Goal: Task Accomplishment & Management: Use online tool/utility

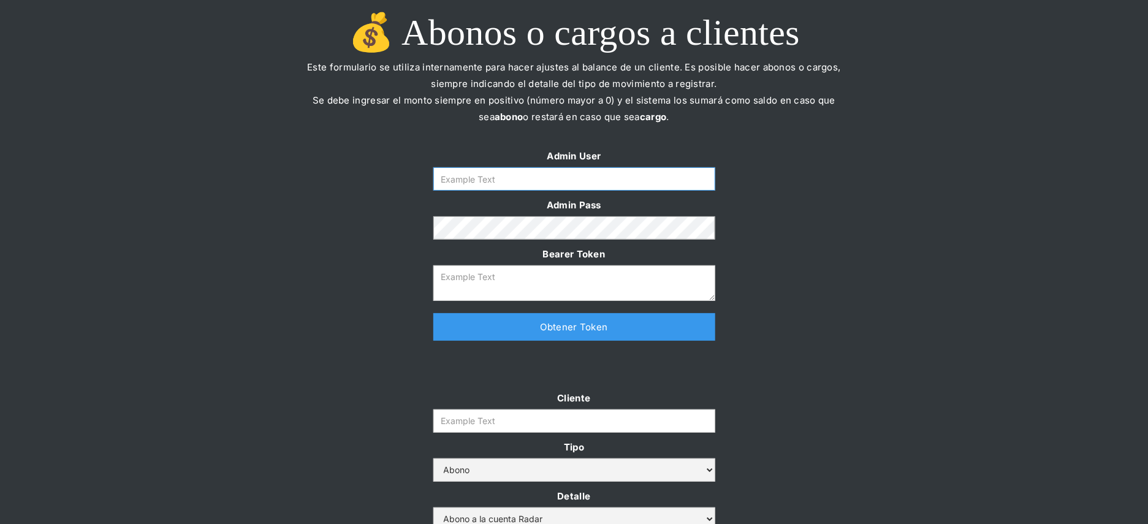
click at [554, 181] on input "Form" at bounding box center [574, 178] width 282 height 23
type input "[PERSON_NAME][EMAIL_ADDRESS][DOMAIN_NAME]"
click at [500, 323] on link "Obtener Token" at bounding box center [574, 327] width 282 height 28
type textarea "[SECURITY_DATA]"
click at [482, 423] on input "Cliente" at bounding box center [574, 420] width 282 height 23
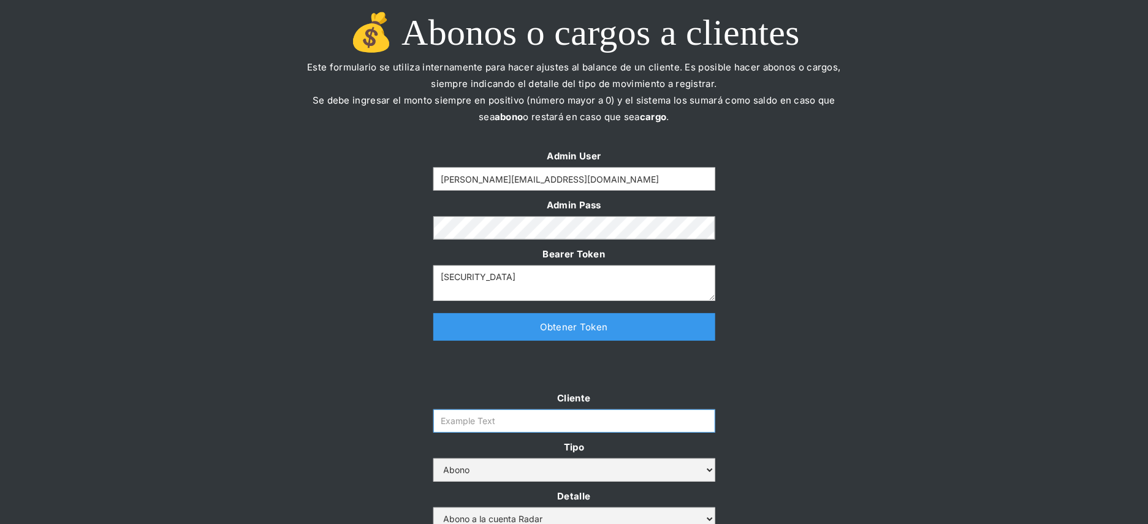
paste input "prontopaga"
type input "prontopaga"
click at [199, 385] on div at bounding box center [574, 371] width 1148 height 37
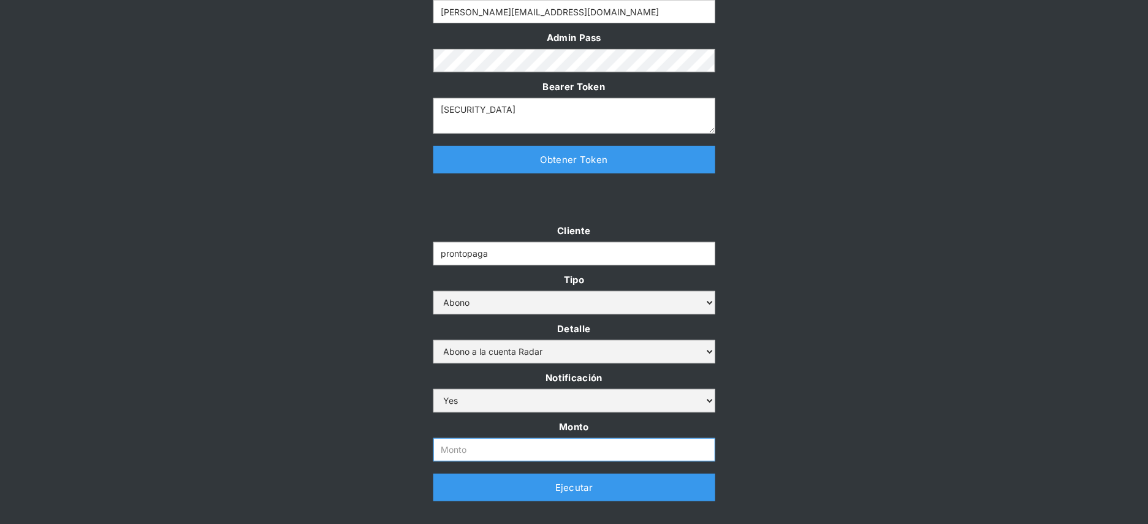
click at [455, 449] on input "Monto" at bounding box center [574, 449] width 282 height 23
paste input "500.000.000"
type input "500.000.000"
click at [343, 377] on div "Cliente prontopaga Tipo Abono Cargo Detalle Abono a la cuenta Radar Devolución …" at bounding box center [574, 367] width 1148 height 291
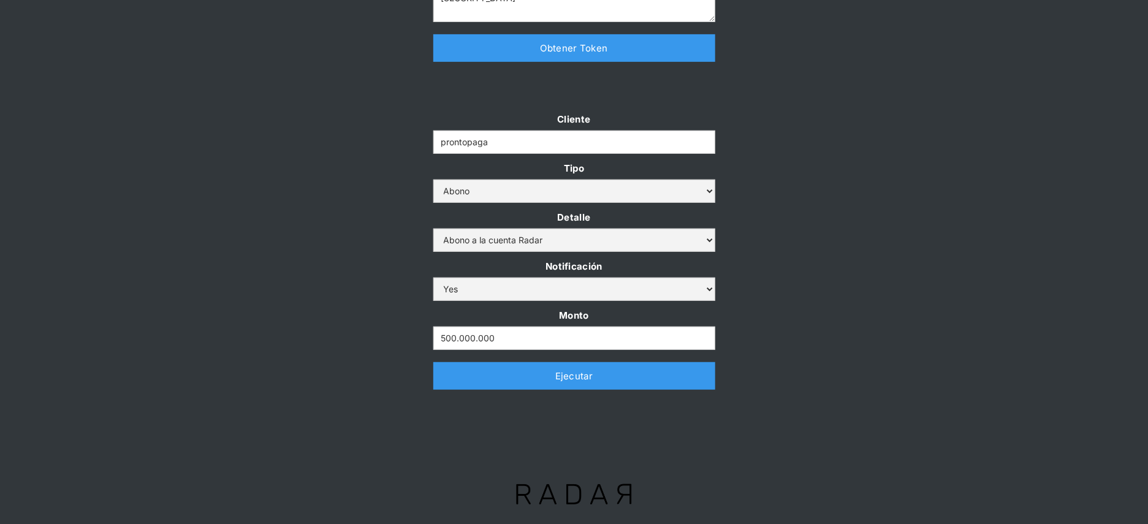
click at [470, 381] on link "Ejecutar" at bounding box center [574, 376] width 282 height 28
